Goal: Task Accomplishment & Management: Use online tool/utility

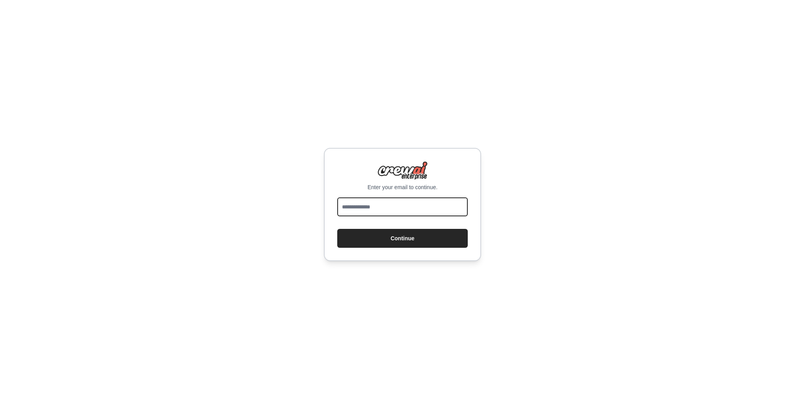
click at [423, 211] on input "email" at bounding box center [402, 206] width 130 height 19
type input "*******"
click at [337, 229] on button "Continue" at bounding box center [402, 238] width 130 height 19
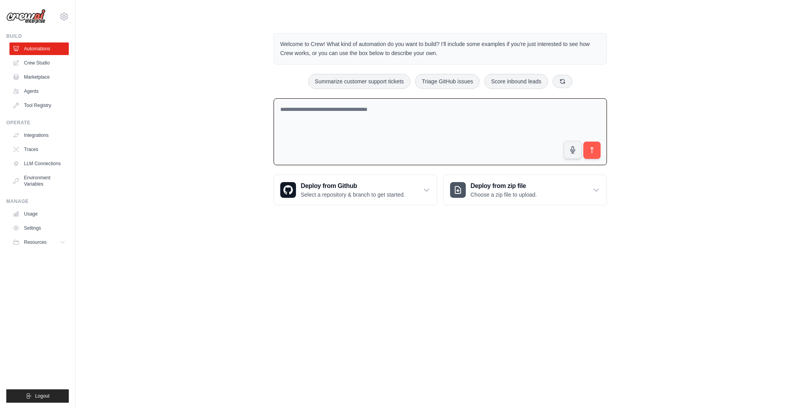
click at [425, 121] on textarea at bounding box center [439, 131] width 333 height 67
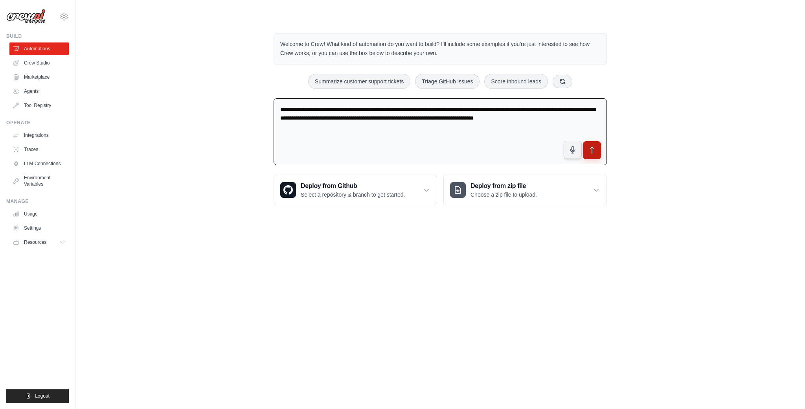
type textarea "**********"
click at [596, 148] on button "submit" at bounding box center [592, 150] width 18 height 18
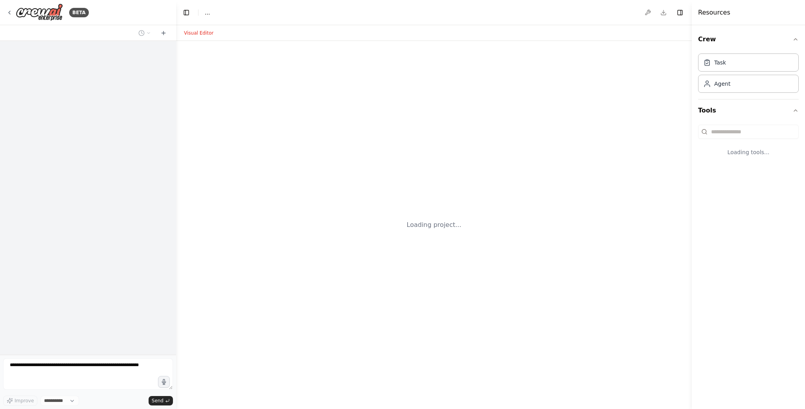
select select "****"
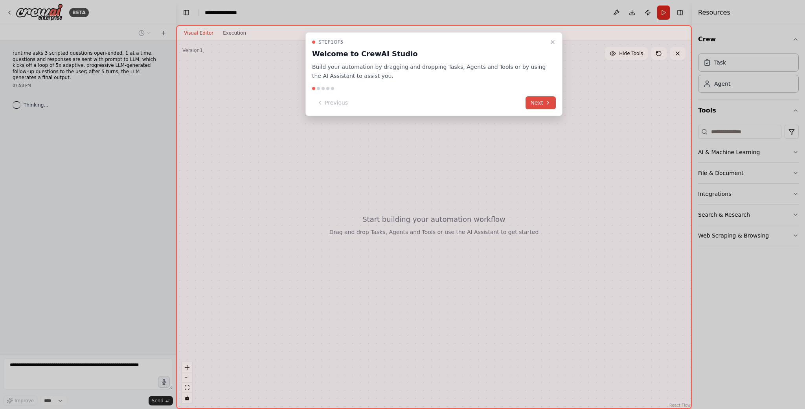
click at [543, 100] on button "Next" at bounding box center [540, 102] width 30 height 13
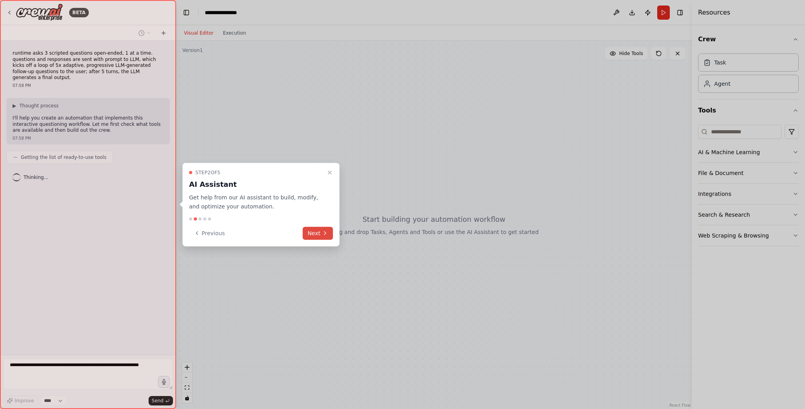
click at [320, 229] on button "Next" at bounding box center [318, 232] width 30 height 13
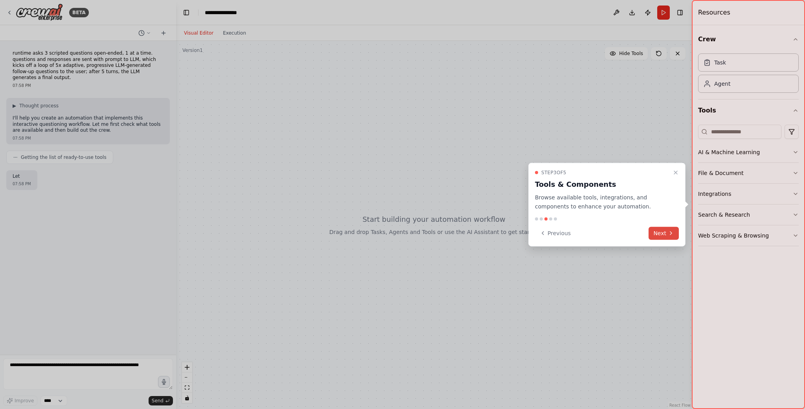
click at [662, 233] on button "Next" at bounding box center [663, 232] width 30 height 13
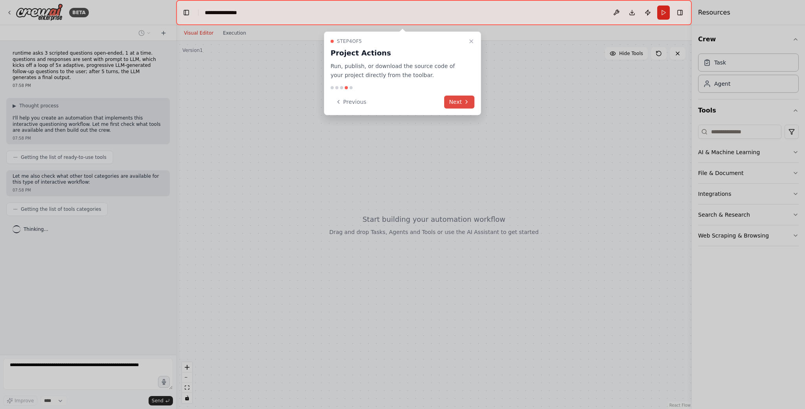
click at [460, 100] on button "Next" at bounding box center [459, 101] width 30 height 13
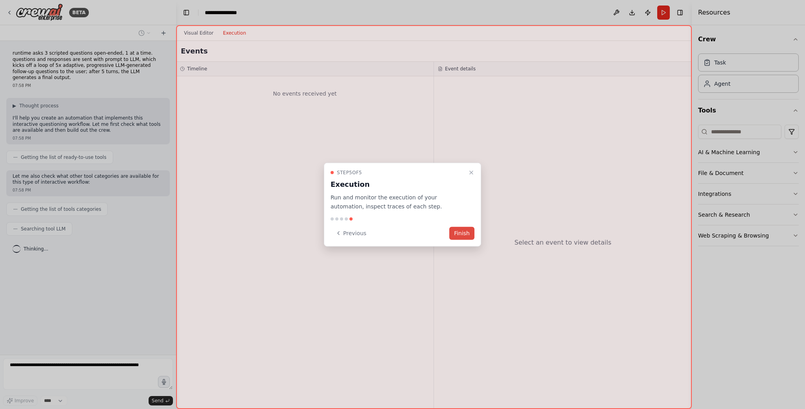
click at [465, 231] on button "Finish" at bounding box center [461, 232] width 25 height 13
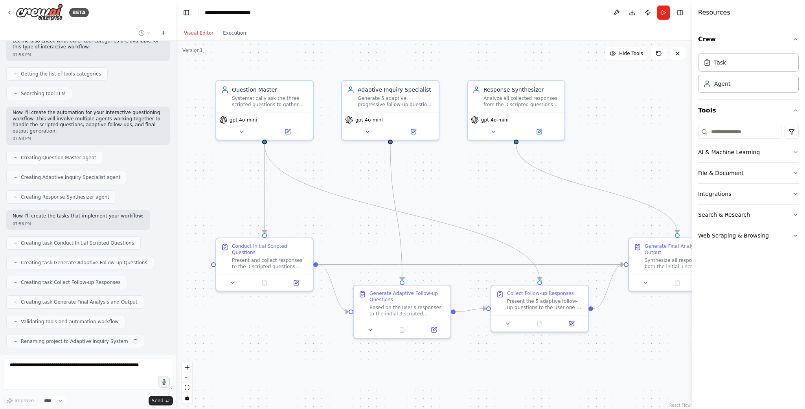
scroll to position [155, 0]
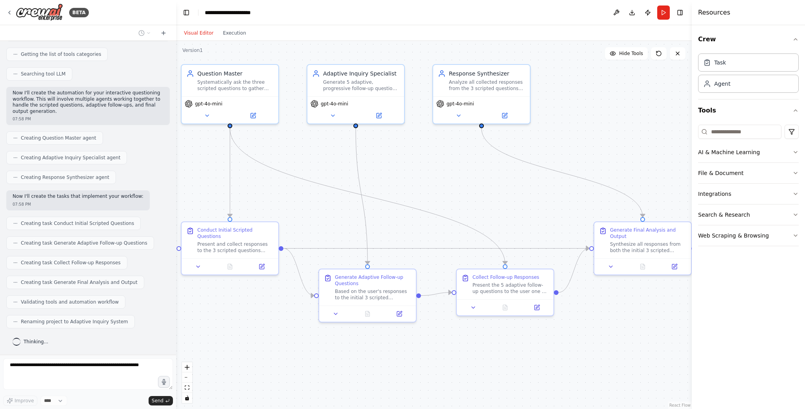
drag, startPoint x: 548, startPoint y: 194, endPoint x: 514, endPoint y: 178, distance: 38.1
click at [514, 178] on div ".deletable-edge-delete-btn { width: 20px; height: 20px; border: 0px solid #ffff…" at bounding box center [434, 225] width 516 height 368
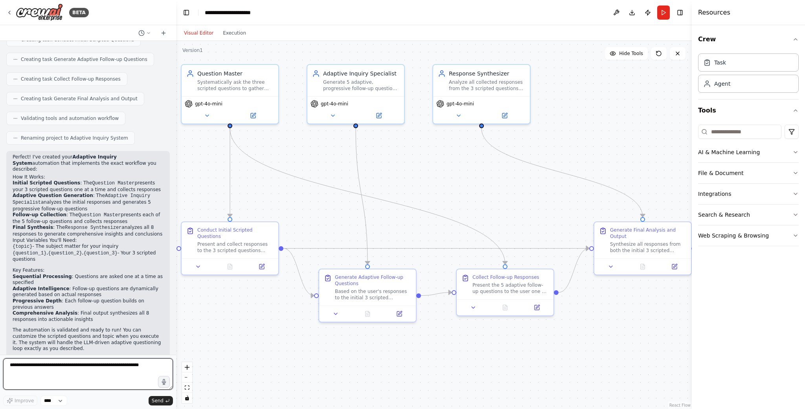
scroll to position [344, 0]
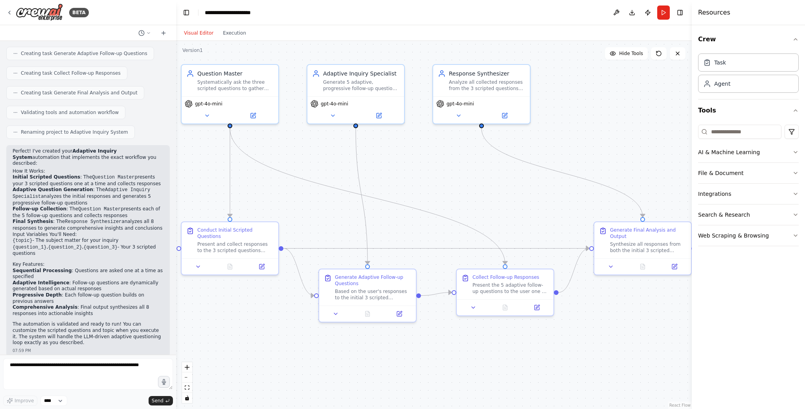
click at [663, 11] on button "Run" at bounding box center [663, 13] width 13 height 14
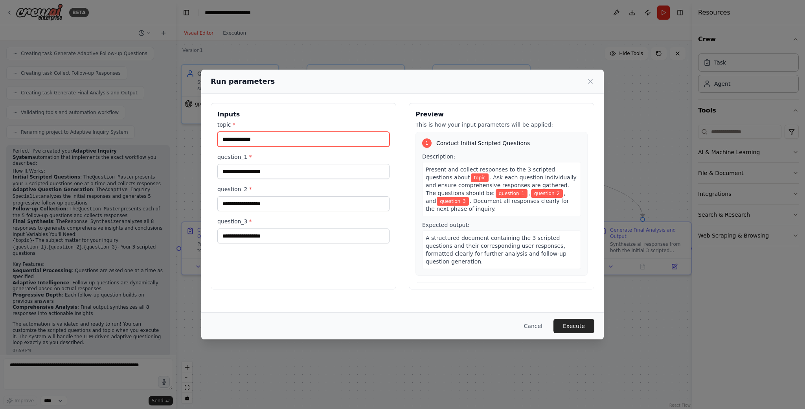
click at [336, 140] on input "topic *" at bounding box center [303, 139] width 172 height 15
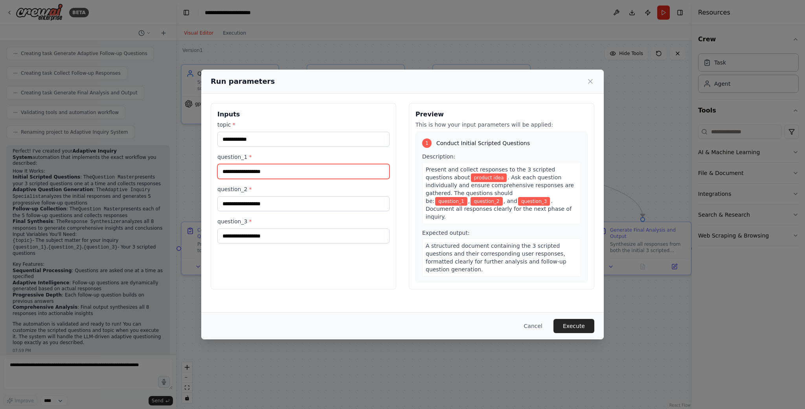
click at [291, 169] on input "question_1 *" at bounding box center [303, 171] width 172 height 15
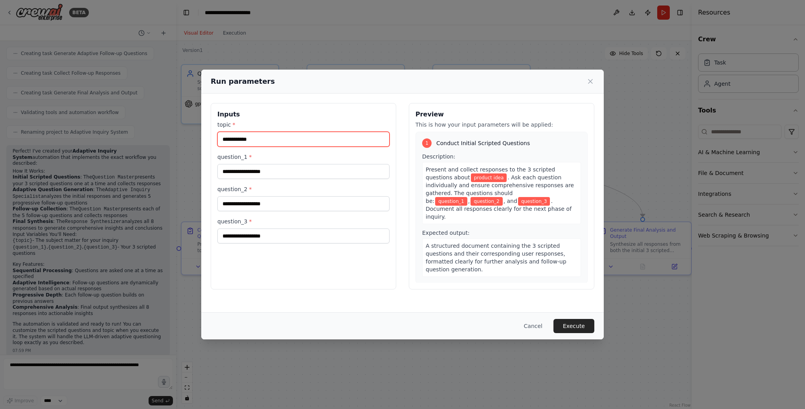
click at [284, 137] on input "**********" at bounding box center [303, 139] width 172 height 15
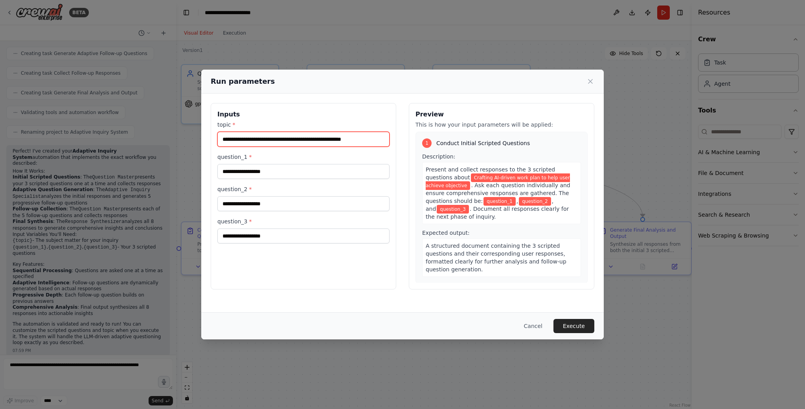
type input "**********"
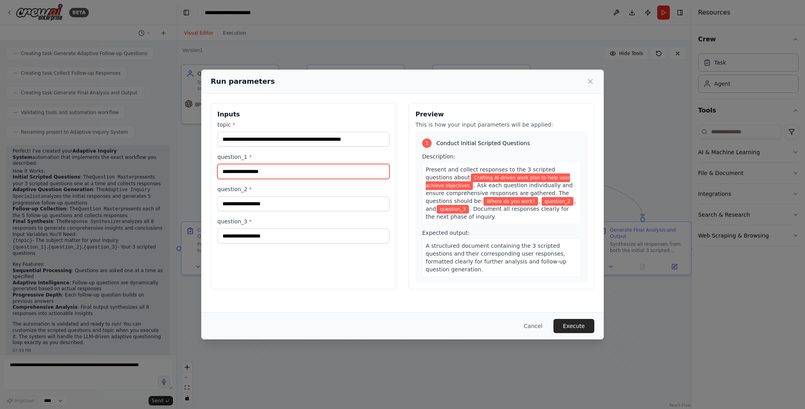
type input "**********"
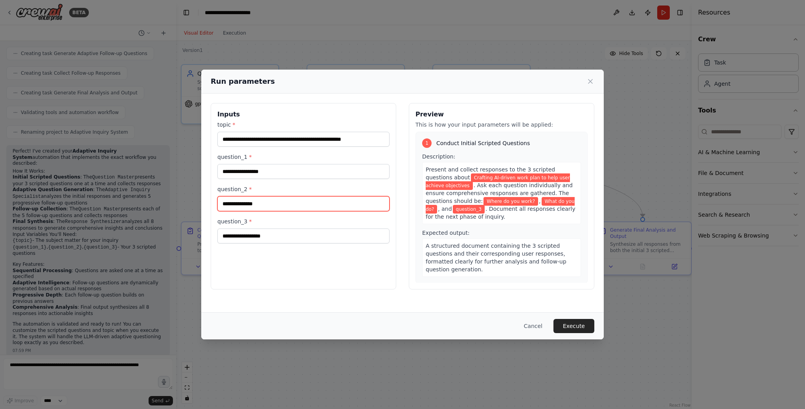
type input "**********"
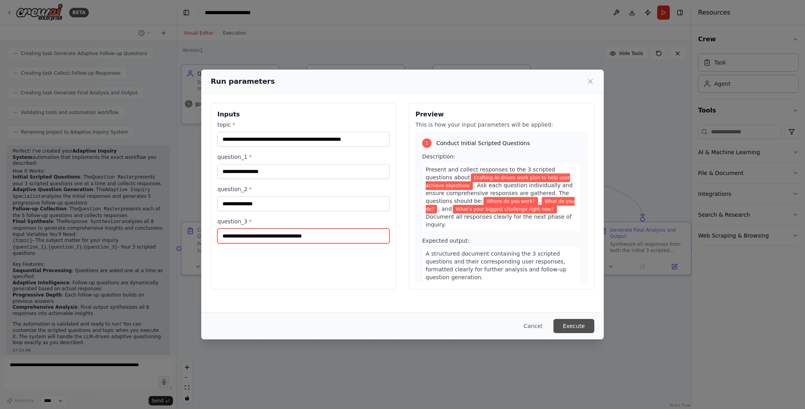
type input "**********"
click at [574, 327] on button "Execute" at bounding box center [573, 326] width 41 height 14
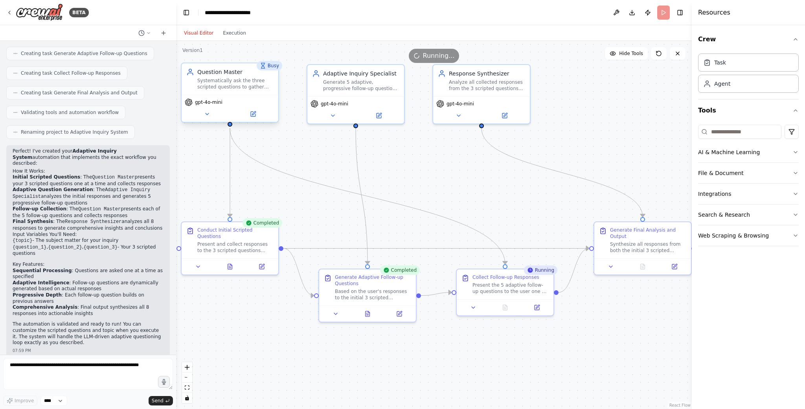
click at [239, 92] on div "Question Master Systematically ask the three scripted questions to gather initi…" at bounding box center [230, 78] width 97 height 31
click at [214, 79] on div "Systematically ask the three scripted questions to gather initial user response…" at bounding box center [235, 83] width 76 height 13
click at [653, 238] on div "Generate Final Analysis and Output Synthesize all responses from both the initi…" at bounding box center [648, 238] width 76 height 27
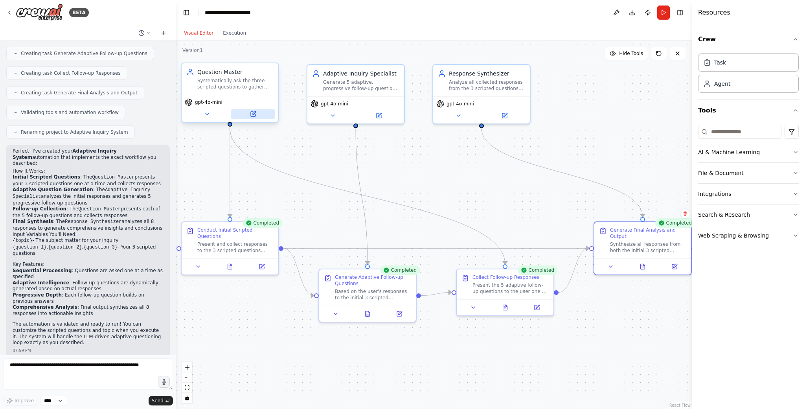
click at [253, 117] on button at bounding box center [253, 113] width 44 height 9
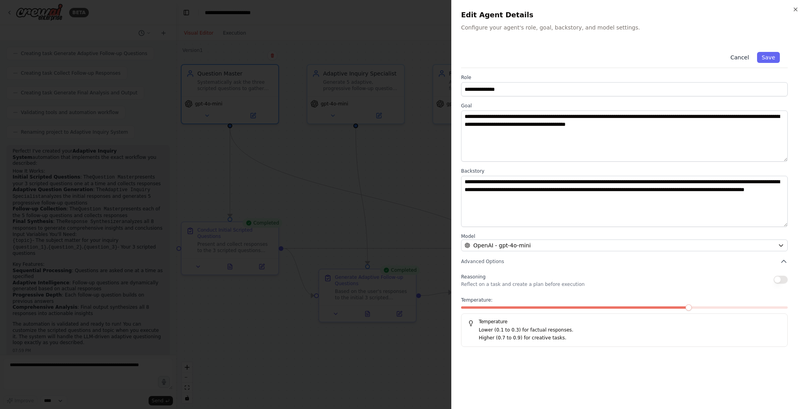
click at [745, 55] on button "Cancel" at bounding box center [739, 57] width 28 height 11
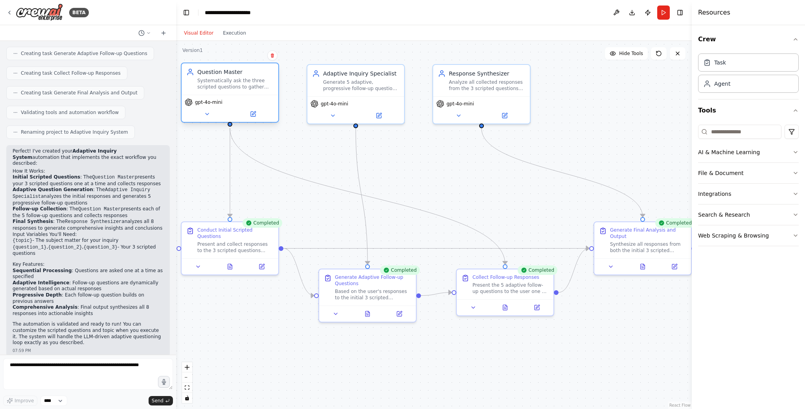
click at [232, 88] on div "Systematically ask the three scripted questions to gather initial user response…" at bounding box center [235, 83] width 76 height 13
click at [260, 114] on button at bounding box center [253, 113] width 44 height 9
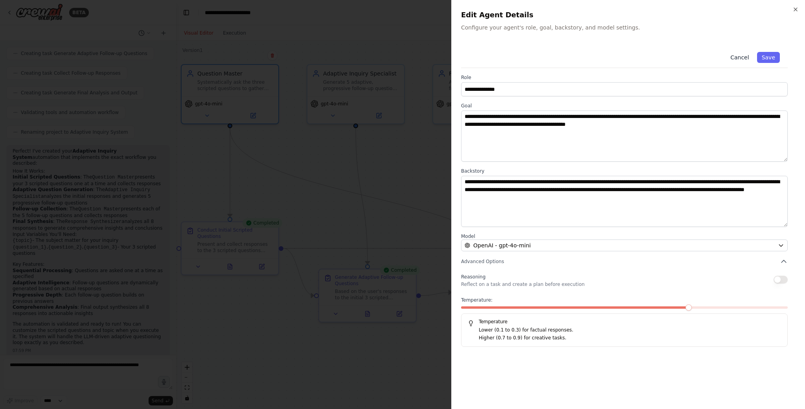
click at [744, 55] on button "Cancel" at bounding box center [739, 57] width 28 height 11
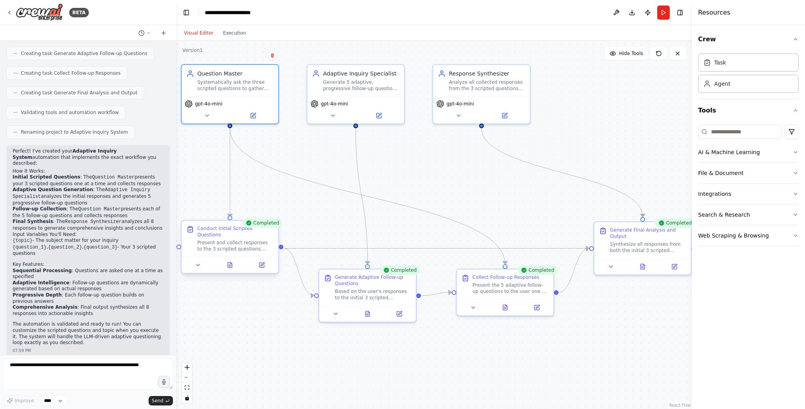
click at [222, 245] on div "Present and collect responses to the 3 scripted questions about {topic}. Ask ea…" at bounding box center [235, 245] width 76 height 13
click at [264, 264] on icon at bounding box center [262, 265] width 6 height 6
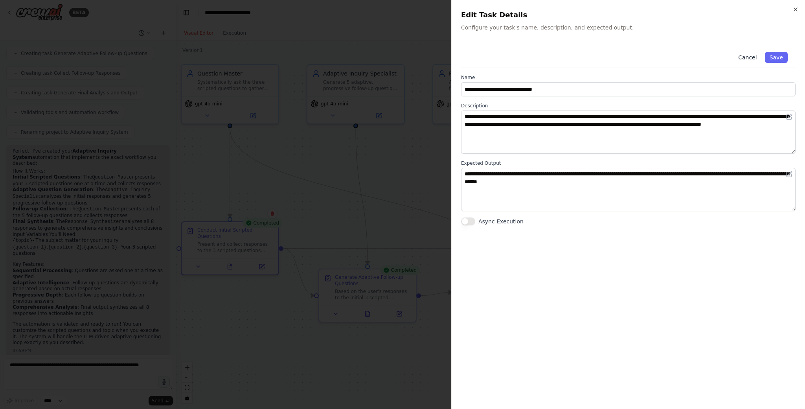
click at [749, 56] on button "Cancel" at bounding box center [747, 57] width 28 height 11
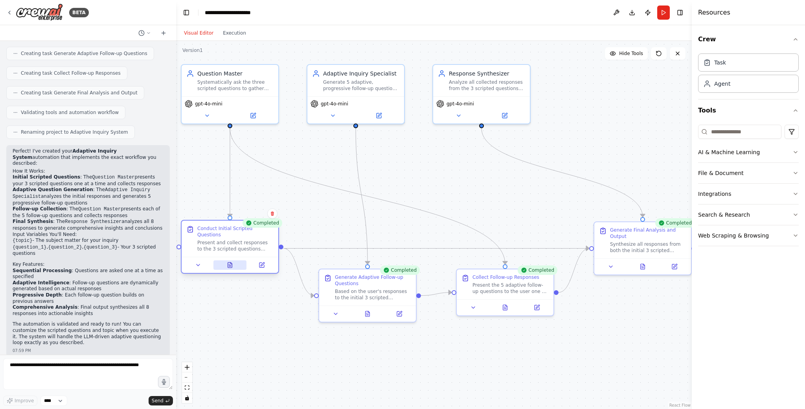
click at [226, 264] on button at bounding box center [229, 264] width 33 height 9
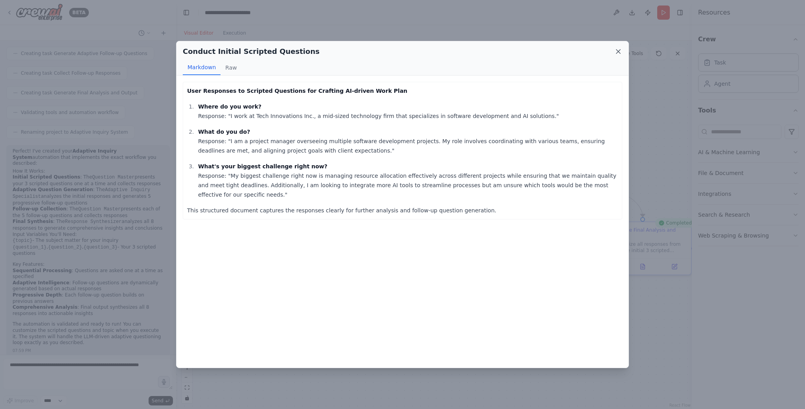
click at [617, 53] on icon at bounding box center [618, 52] width 8 height 8
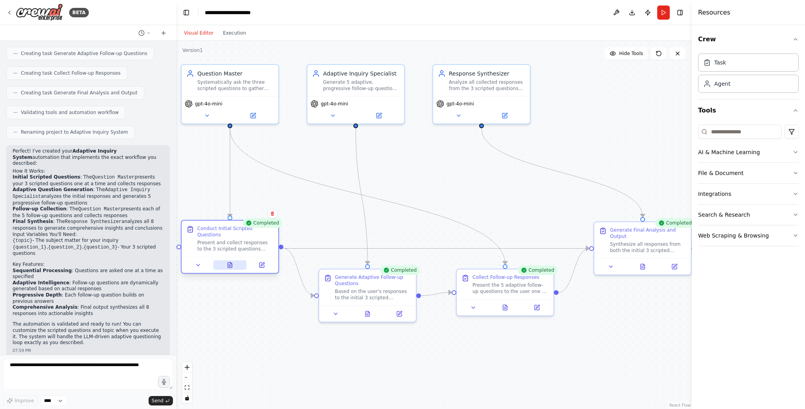
click at [231, 266] on icon at bounding box center [230, 264] width 4 height 5
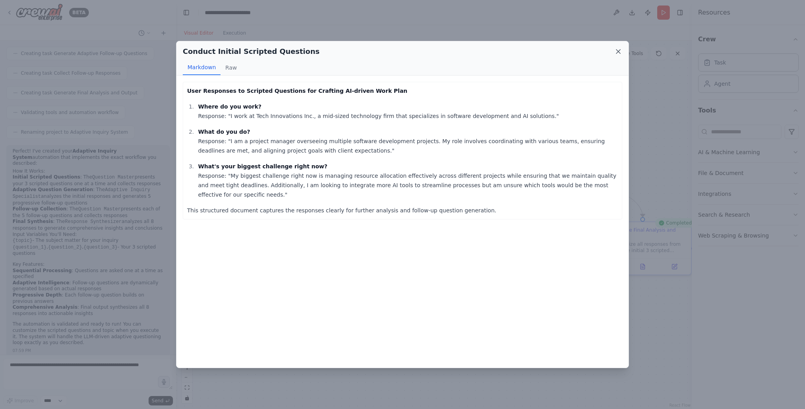
click at [617, 50] on icon at bounding box center [618, 52] width 4 height 4
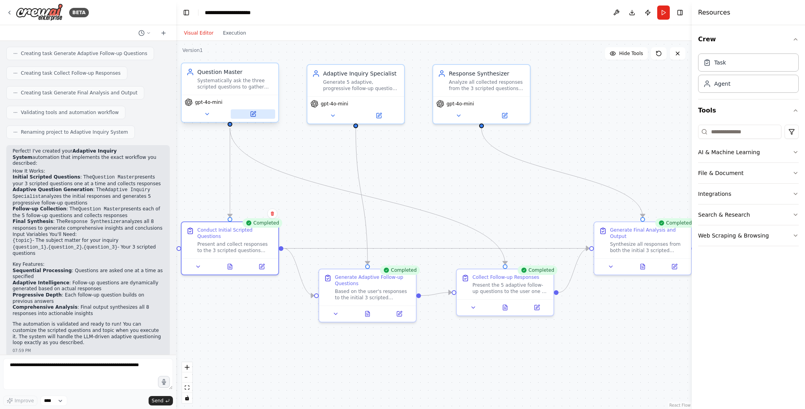
click at [257, 114] on button at bounding box center [253, 113] width 44 height 9
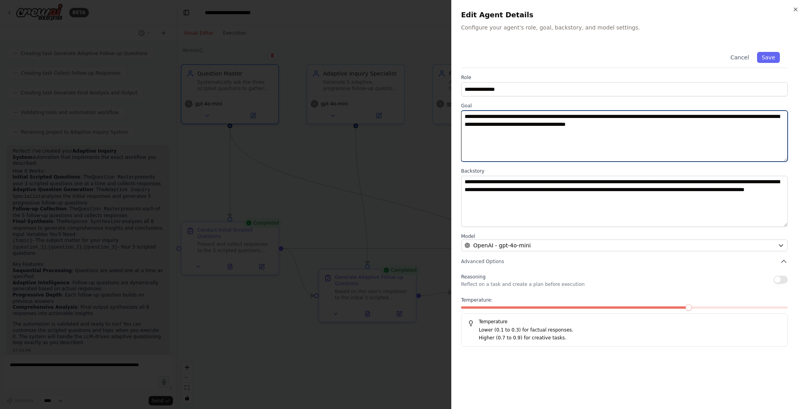
click at [695, 132] on textarea "**********" at bounding box center [624, 135] width 327 height 51
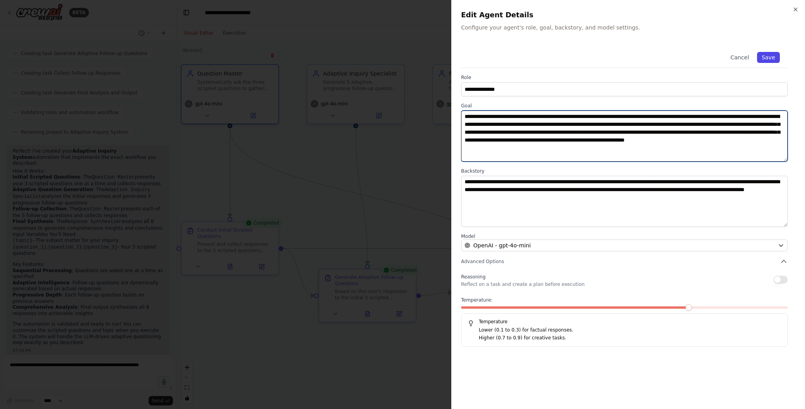
type textarea "**********"
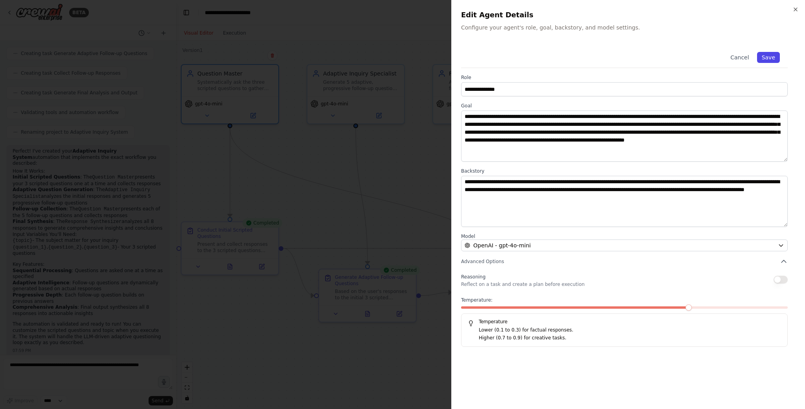
click at [771, 57] on button "Save" at bounding box center [768, 57] width 23 height 11
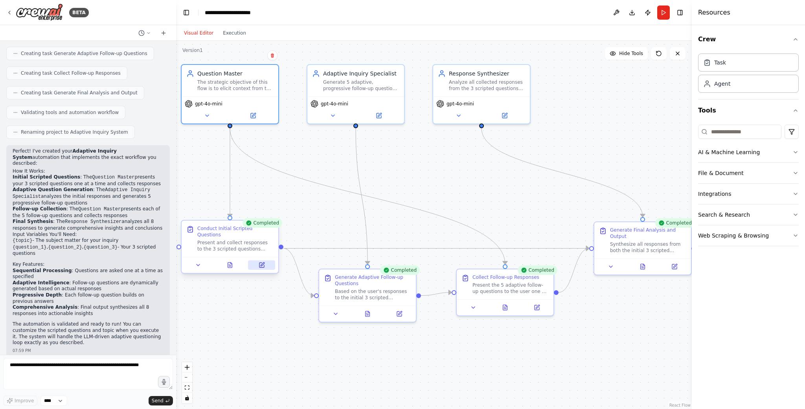
click at [264, 266] on icon at bounding box center [261, 264] width 5 height 5
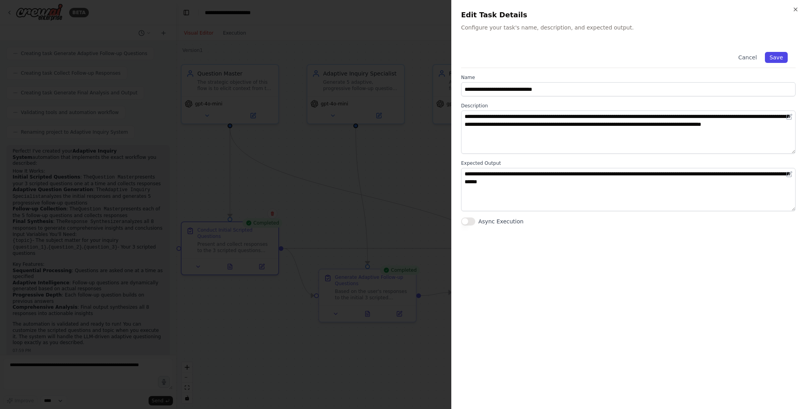
click at [777, 53] on button "Save" at bounding box center [776, 57] width 23 height 11
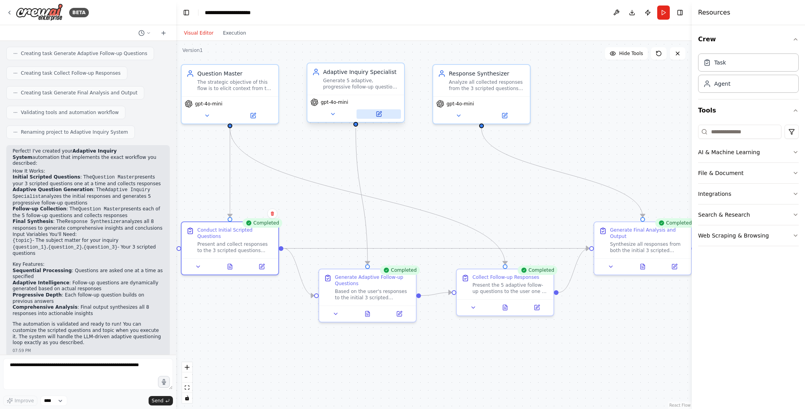
click at [382, 114] on button at bounding box center [378, 113] width 44 height 9
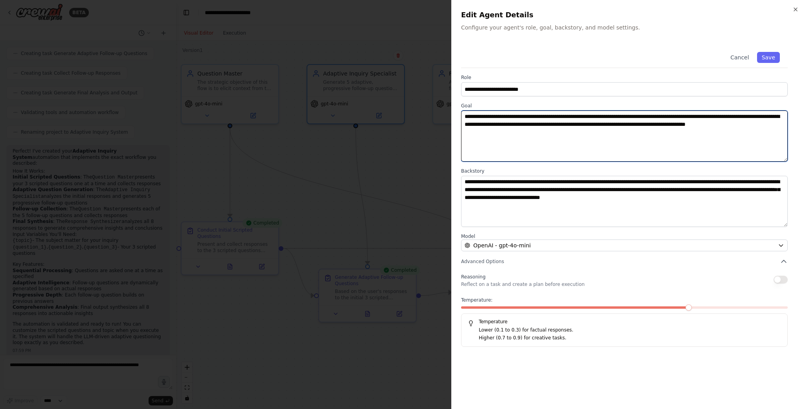
click at [585, 126] on textarea "**********" at bounding box center [624, 135] width 327 height 51
paste textarea "**********"
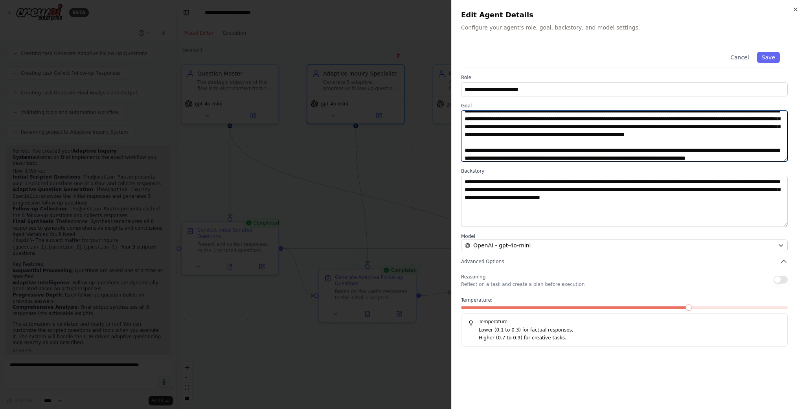
scroll to position [24, 0]
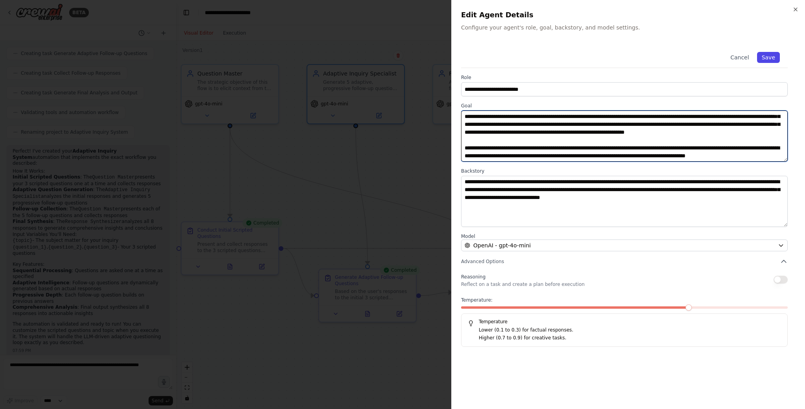
type textarea "**********"
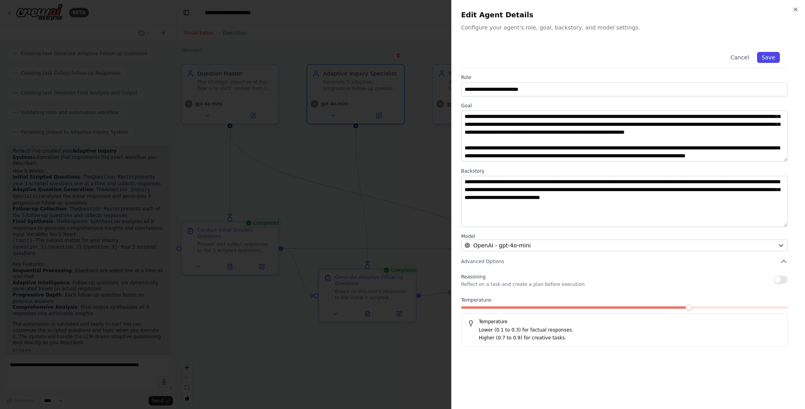
click at [766, 56] on button "Save" at bounding box center [768, 57] width 23 height 11
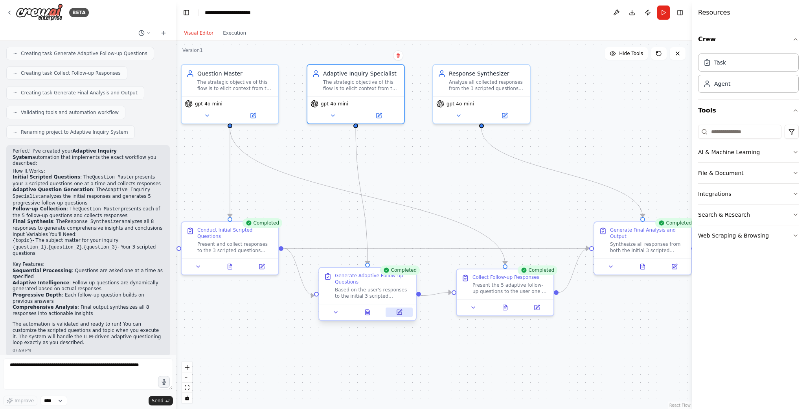
click at [401, 312] on icon at bounding box center [399, 312] width 6 height 6
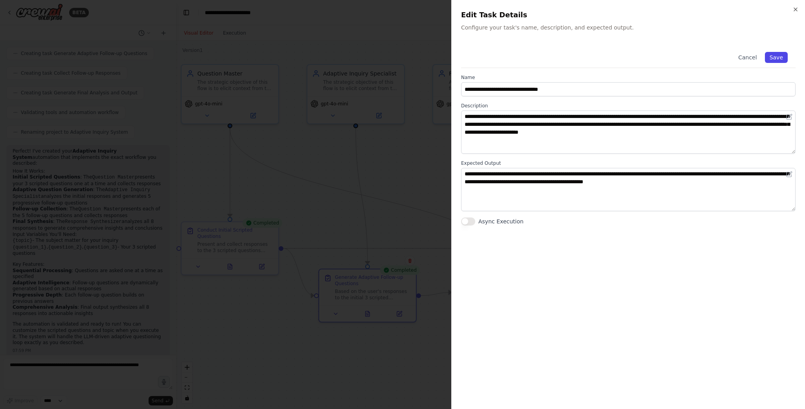
click at [775, 54] on button "Save" at bounding box center [776, 57] width 23 height 11
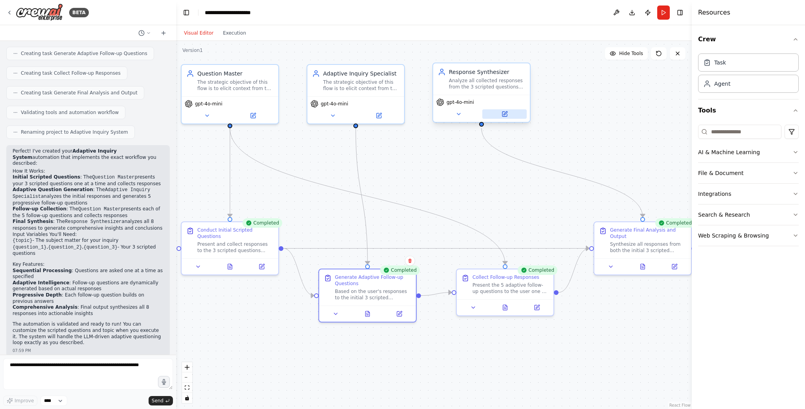
click at [505, 116] on icon at bounding box center [504, 114] width 5 height 5
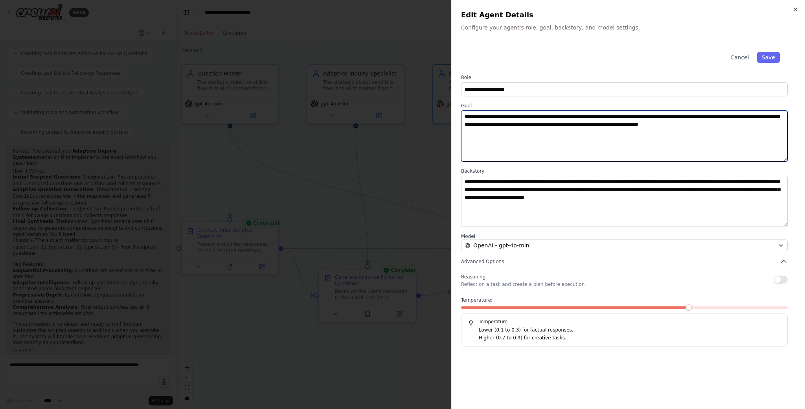
click at [560, 121] on textarea "**********" at bounding box center [624, 135] width 327 height 51
paste textarea "**********"
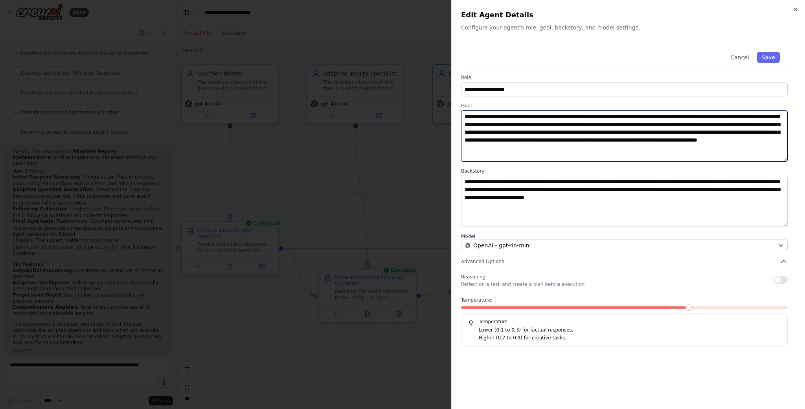
scroll to position [0, 0]
type textarea "**********"
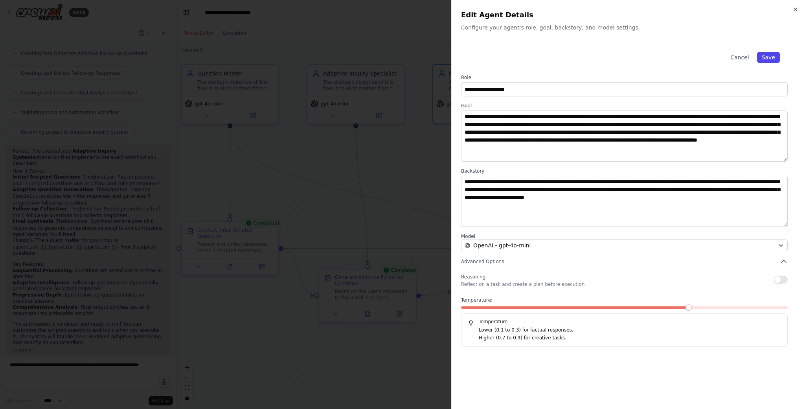
click at [765, 59] on button "Save" at bounding box center [768, 57] width 23 height 11
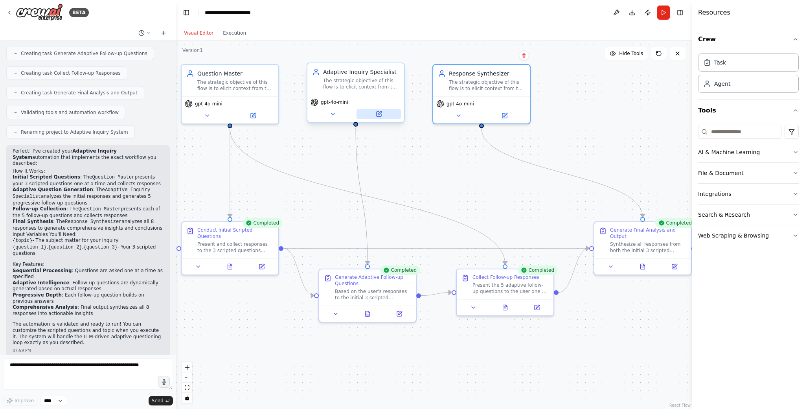
click at [369, 112] on button at bounding box center [378, 113] width 44 height 9
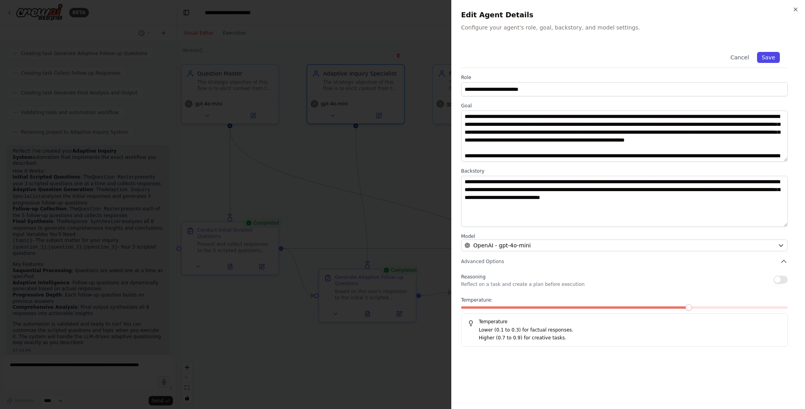
click at [776, 60] on button "Save" at bounding box center [768, 57] width 23 height 11
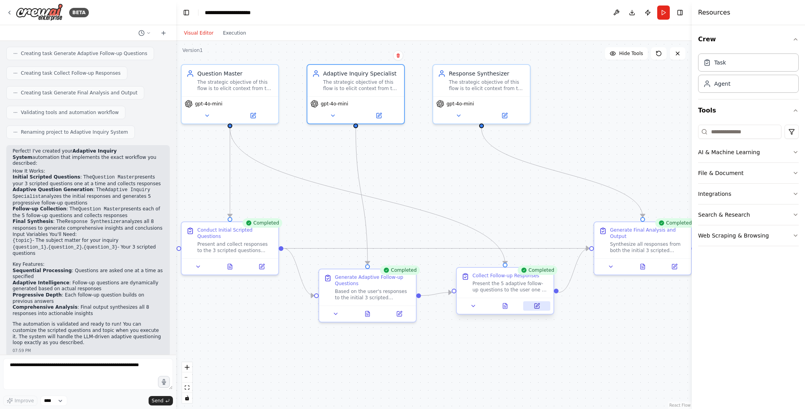
click at [538, 303] on icon at bounding box center [538, 305] width 4 height 4
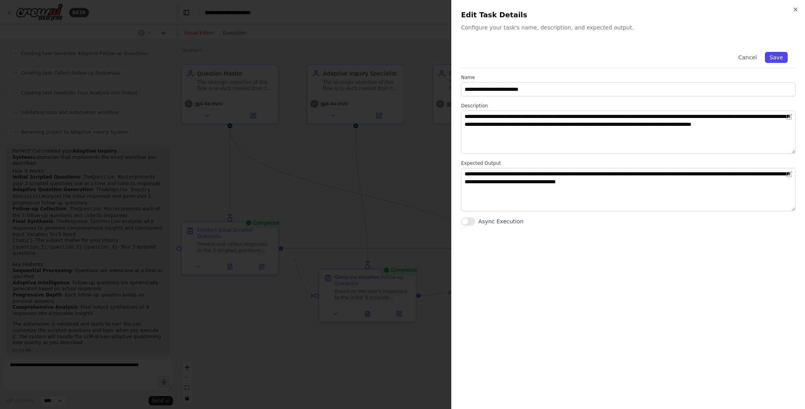
click at [784, 54] on button "Save" at bounding box center [776, 57] width 23 height 11
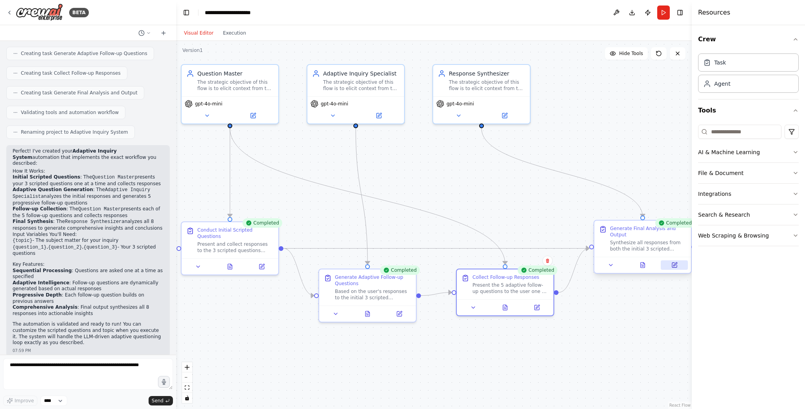
click at [673, 264] on icon at bounding box center [674, 264] width 5 height 5
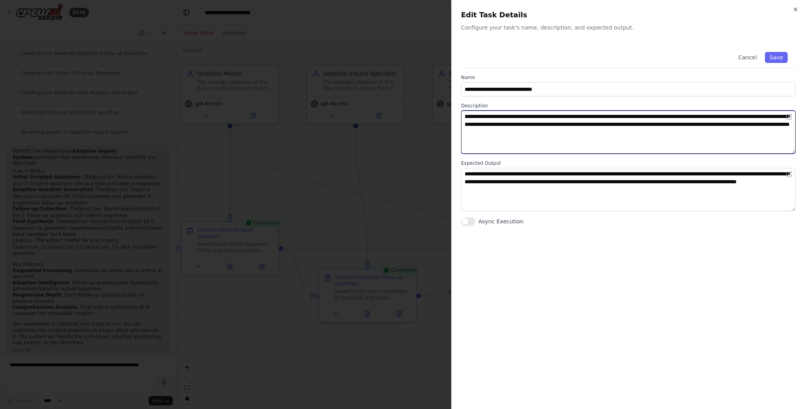
click at [717, 141] on textarea "**********" at bounding box center [628, 131] width 334 height 43
paste textarea "**********"
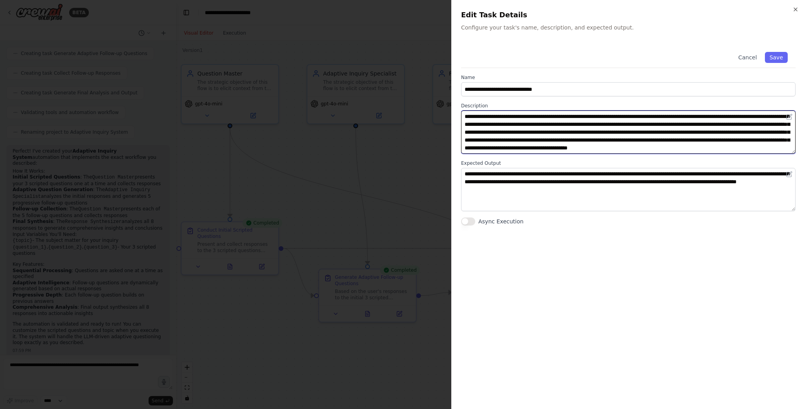
scroll to position [6, 0]
type textarea "**********"
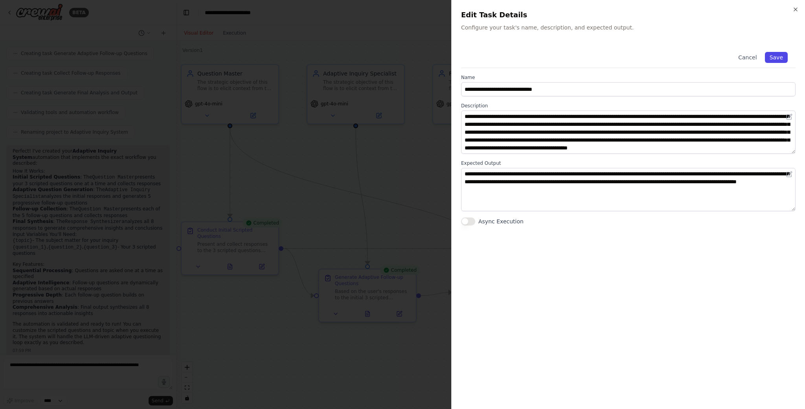
click at [777, 57] on button "Save" at bounding box center [776, 57] width 23 height 11
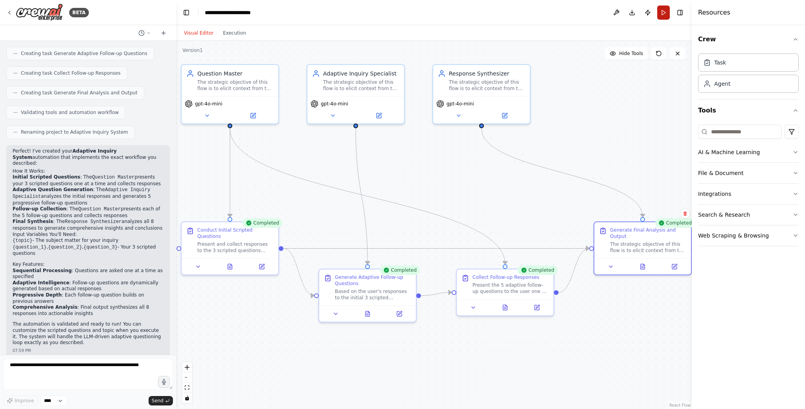
click at [661, 15] on button "Run" at bounding box center [663, 13] width 13 height 14
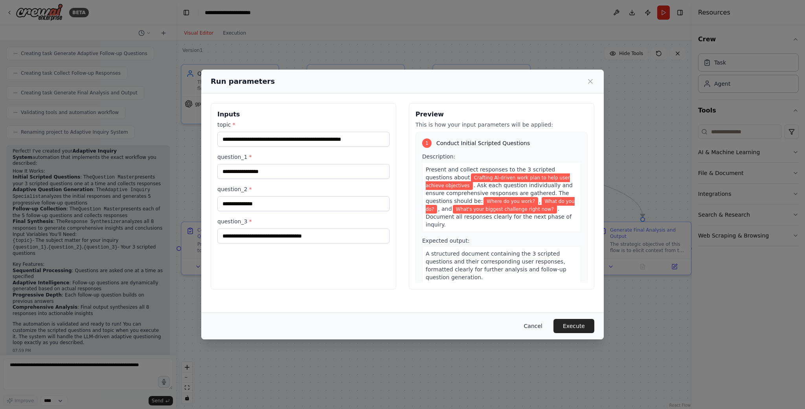
click at [539, 323] on button "Cancel" at bounding box center [532, 326] width 31 height 14
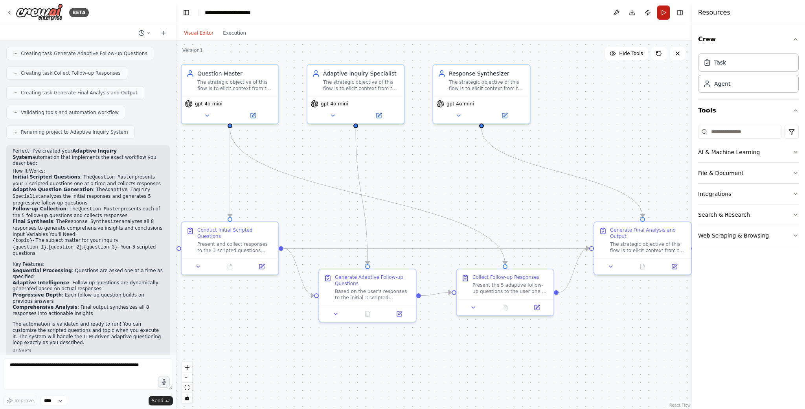
click at [661, 11] on button "Run" at bounding box center [663, 13] width 13 height 14
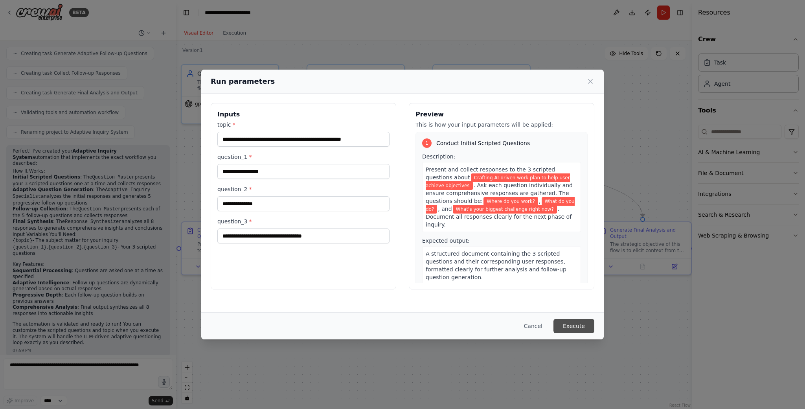
click at [575, 323] on button "Execute" at bounding box center [573, 326] width 41 height 14
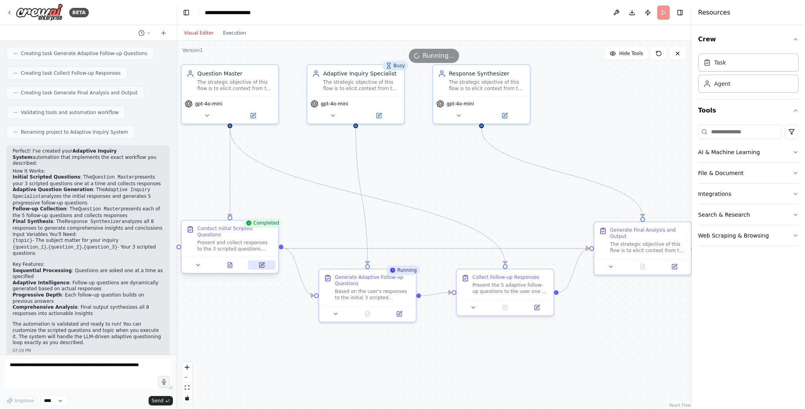
click at [265, 268] on button at bounding box center [261, 264] width 27 height 9
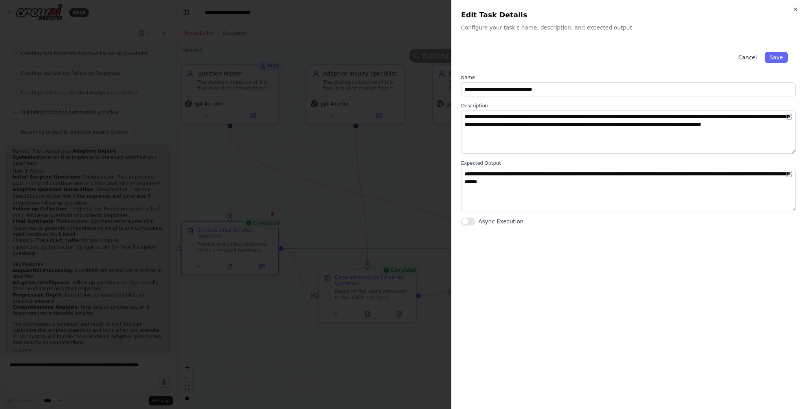
click at [747, 54] on button "Cancel" at bounding box center [747, 57] width 28 height 11
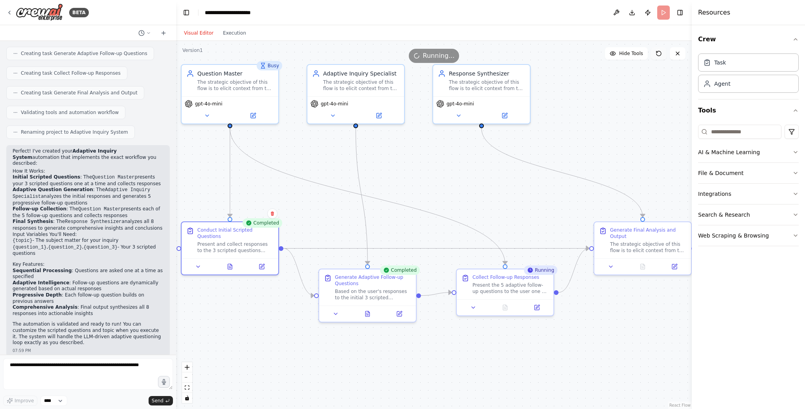
click at [660, 55] on icon at bounding box center [658, 53] width 6 height 6
click at [232, 32] on button "Execution" at bounding box center [234, 32] width 33 height 9
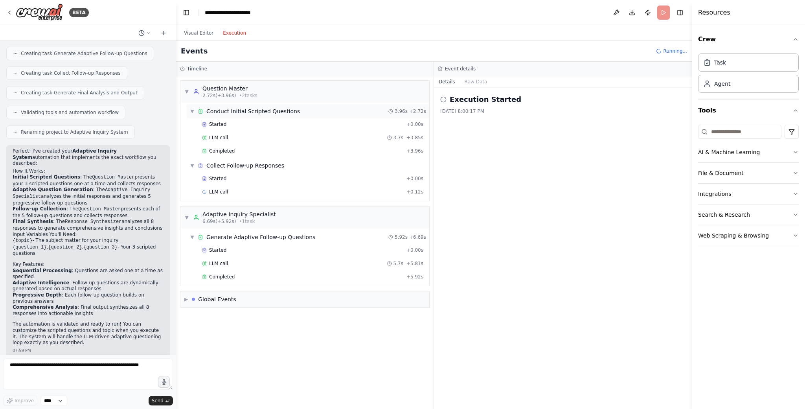
click at [308, 111] on div "▼ Conduct Initial Scripted Questions 3.96s + 2.72s" at bounding box center [308, 111] width 242 height 14
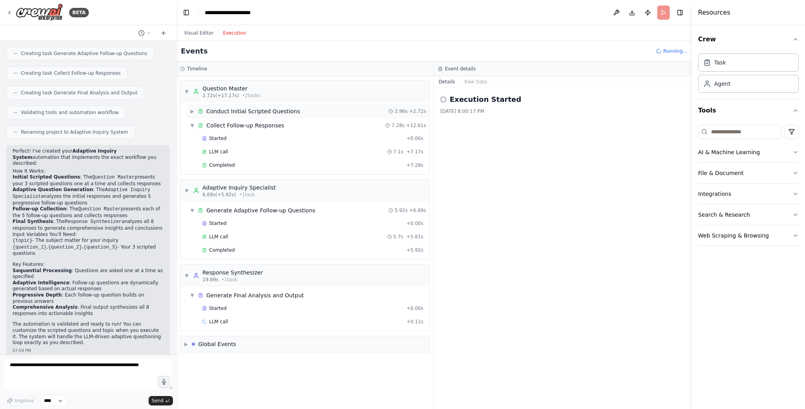
click at [307, 113] on div "▶ Conduct Initial Scripted Questions 3.96s + 2.72s" at bounding box center [308, 111] width 242 height 14
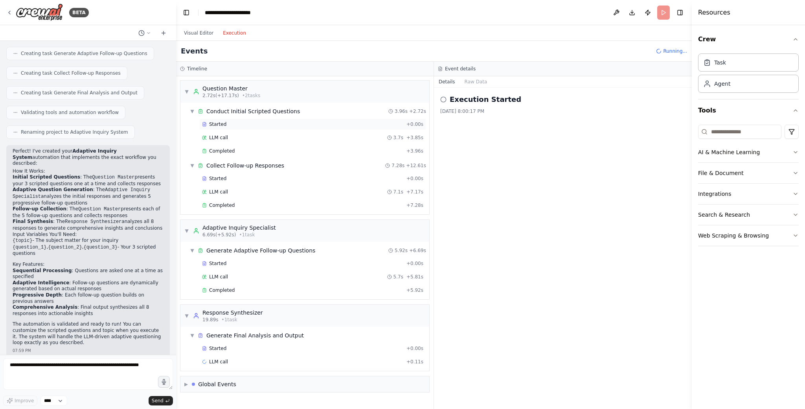
click at [298, 128] on div "Started + 0.00s" at bounding box center [312, 124] width 227 height 12
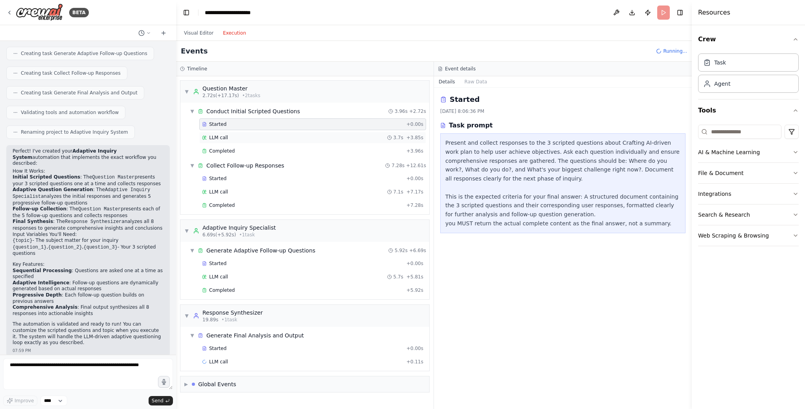
click at [298, 134] on div "LLM call 3.7s + 3.85s" at bounding box center [312, 137] width 221 height 6
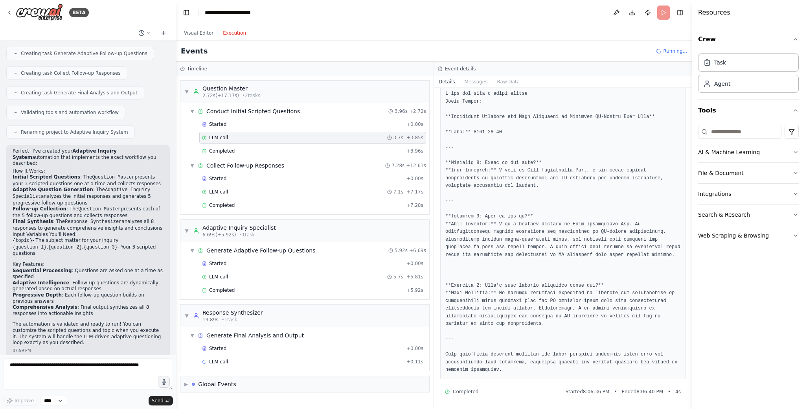
scroll to position [56, 0]
click at [301, 151] on div "Completed" at bounding box center [302, 151] width 201 height 6
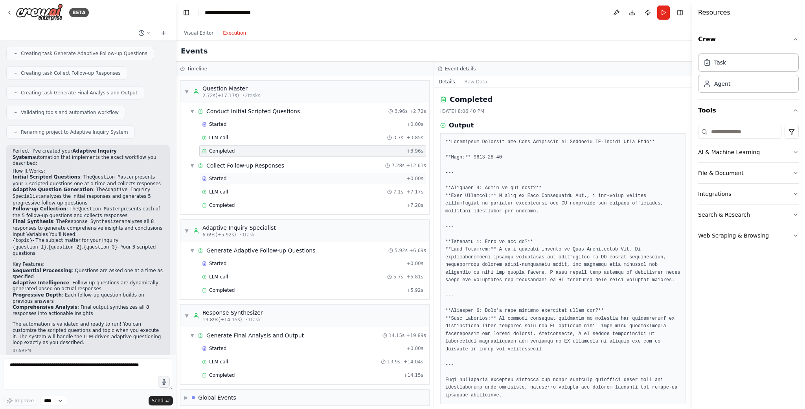
click at [312, 179] on div "Started" at bounding box center [302, 178] width 201 height 6
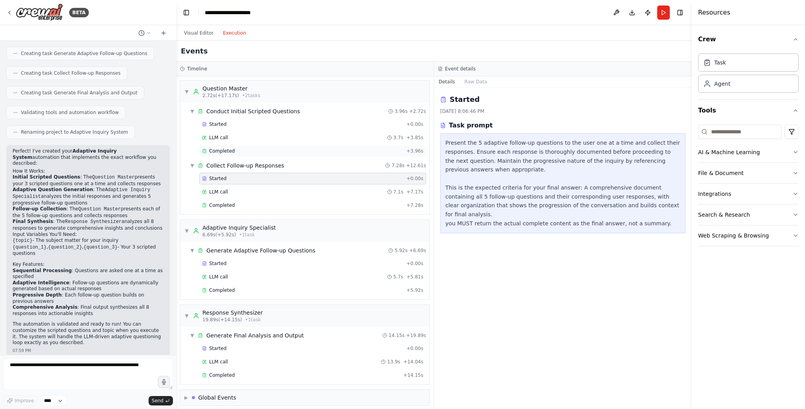
click at [307, 156] on div "Completed + 3.96s" at bounding box center [312, 151] width 227 height 12
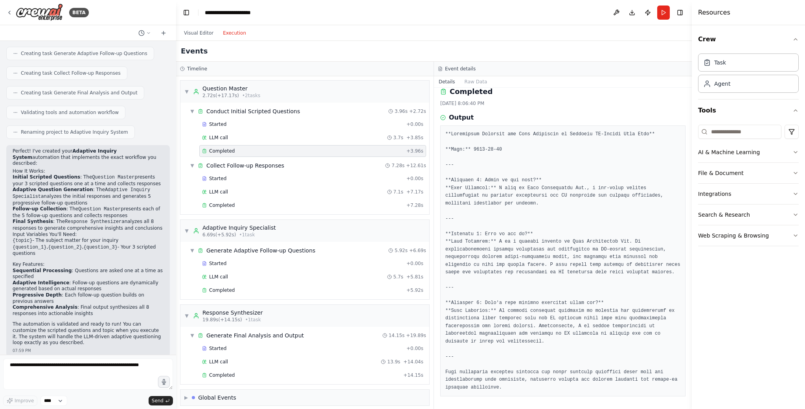
scroll to position [15, 0]
click at [361, 264] on div "Started" at bounding box center [302, 263] width 201 height 6
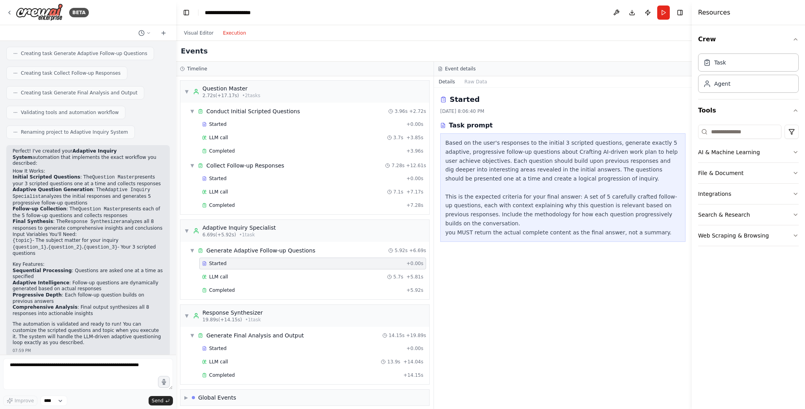
scroll to position [0, 0]
click at [328, 274] on div "LLM call 5.7s + 5.81s" at bounding box center [312, 276] width 221 height 6
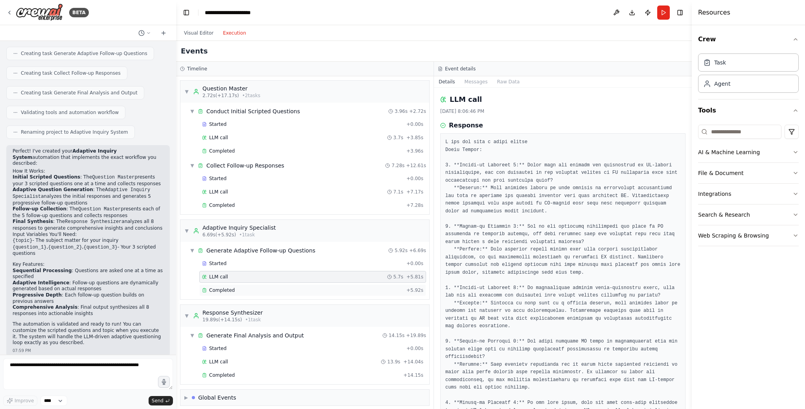
click at [271, 290] on div "Completed" at bounding box center [302, 290] width 201 height 6
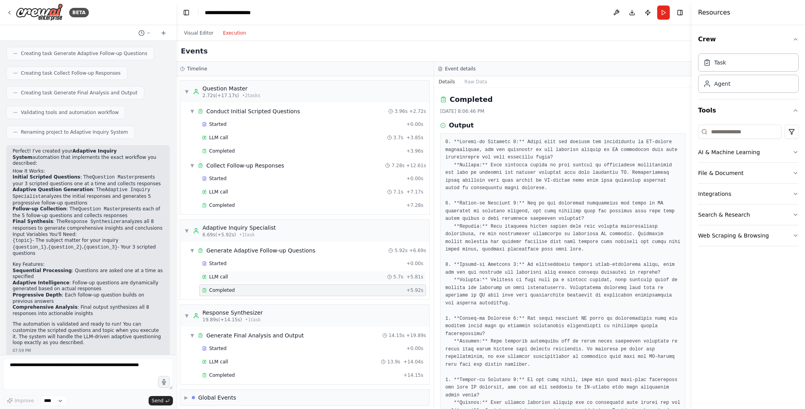
scroll to position [2, 0]
click at [331, 259] on div "Started" at bounding box center [302, 262] width 201 height 6
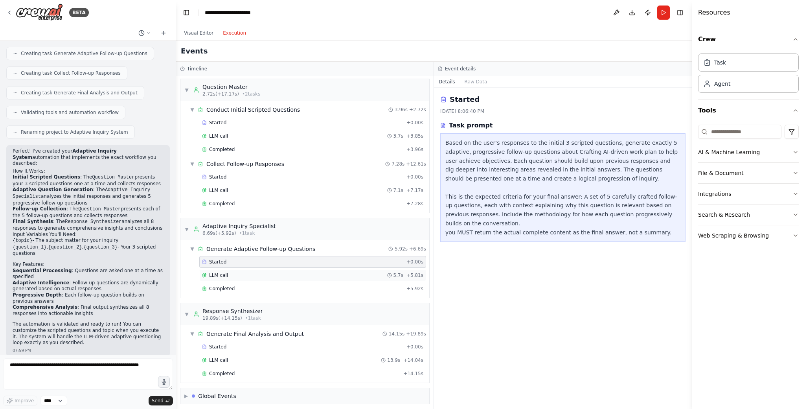
click at [328, 269] on div "LLM call 5.7s + 5.81s" at bounding box center [312, 275] width 227 height 12
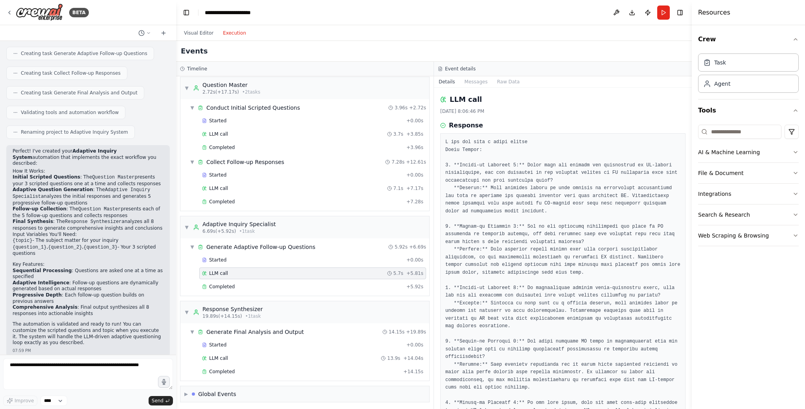
scroll to position [6, 0]
click at [308, 345] on div "Started" at bounding box center [302, 342] width 201 height 6
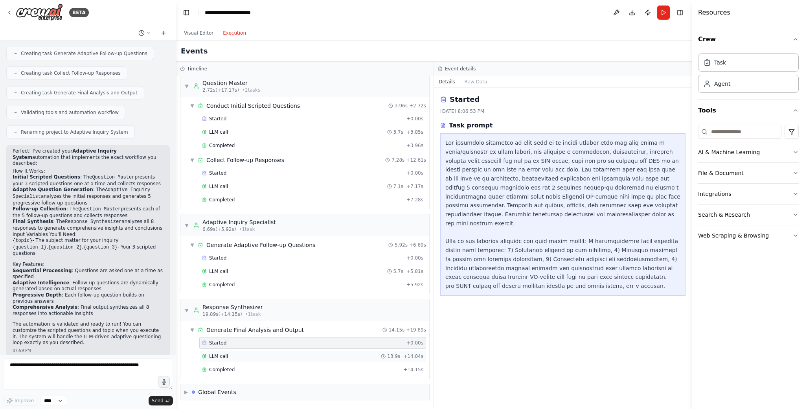
click at [313, 355] on div "LLM call 13.9s + 14.04s" at bounding box center [312, 356] width 221 height 6
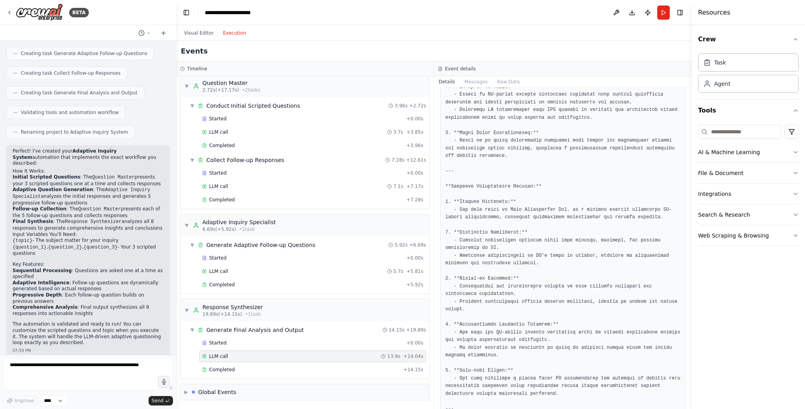
scroll to position [661, 0]
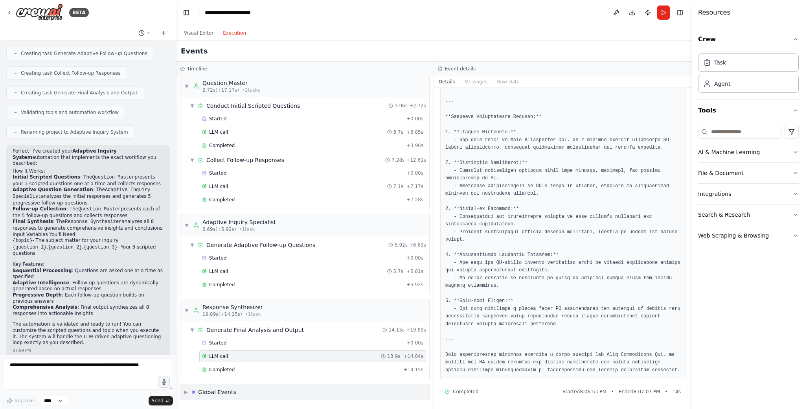
click at [288, 393] on div "▶ Global Events" at bounding box center [304, 392] width 249 height 16
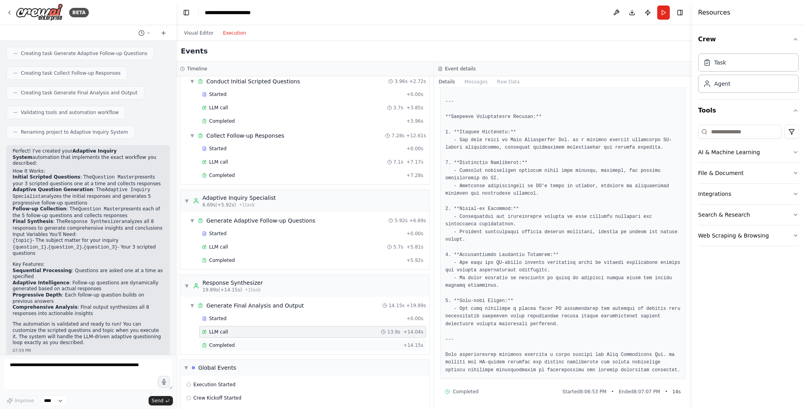
scroll to position [64, 0]
